Goal: Task Accomplishment & Management: Manage account settings

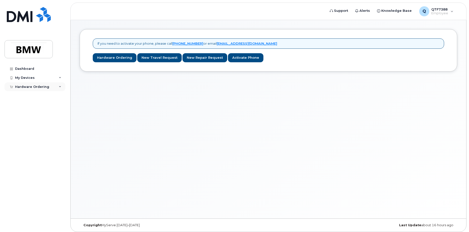
click at [42, 88] on div "Hardware Ordering" at bounding box center [32, 87] width 34 height 4
click at [27, 76] on div "My Devices" at bounding box center [25, 78] width 20 height 4
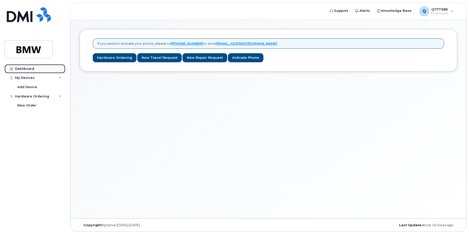
click at [29, 66] on link "Dashboard" at bounding box center [35, 68] width 61 height 9
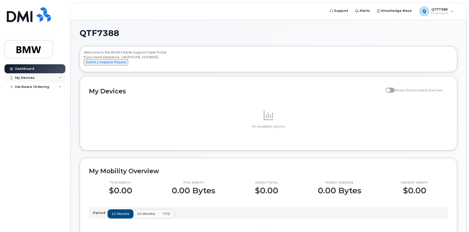
click at [34, 80] on div "My Devices" at bounding box center [35, 77] width 61 height 9
click at [34, 85] on div "Add Device" at bounding box center [27, 87] width 20 height 5
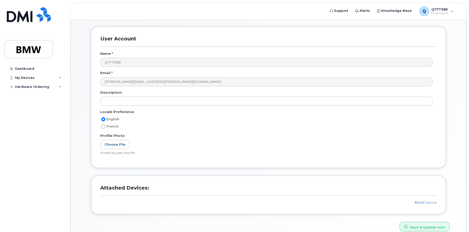
scroll to position [44, 0]
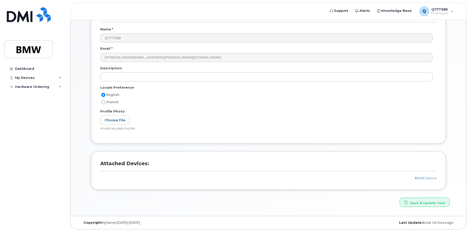
click at [426, 180] on div "Add Device" at bounding box center [268, 178] width 336 height 5
click at [426, 179] on link "Add Device" at bounding box center [425, 178] width 22 height 4
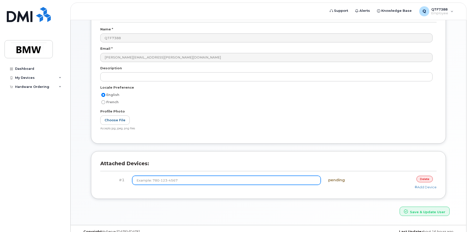
click at [172, 179] on input at bounding box center [226, 180] width 189 height 9
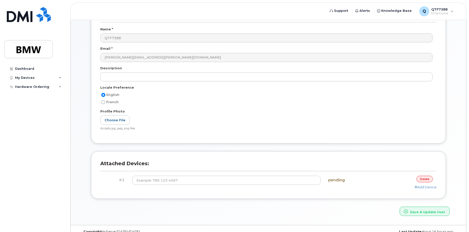
click at [423, 177] on link "delete" at bounding box center [424, 179] width 16 height 6
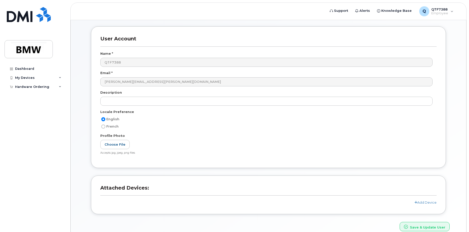
scroll to position [0, 0]
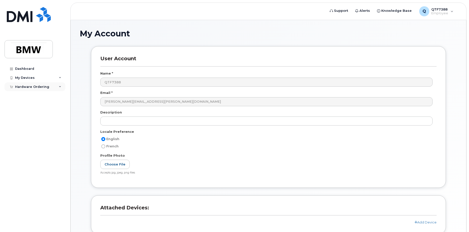
click at [47, 87] on div "Hardware Ordering" at bounding box center [32, 87] width 34 height 4
click at [30, 96] on div "New Order" at bounding box center [26, 96] width 19 height 5
